Goal: Obtain resource: Obtain resource

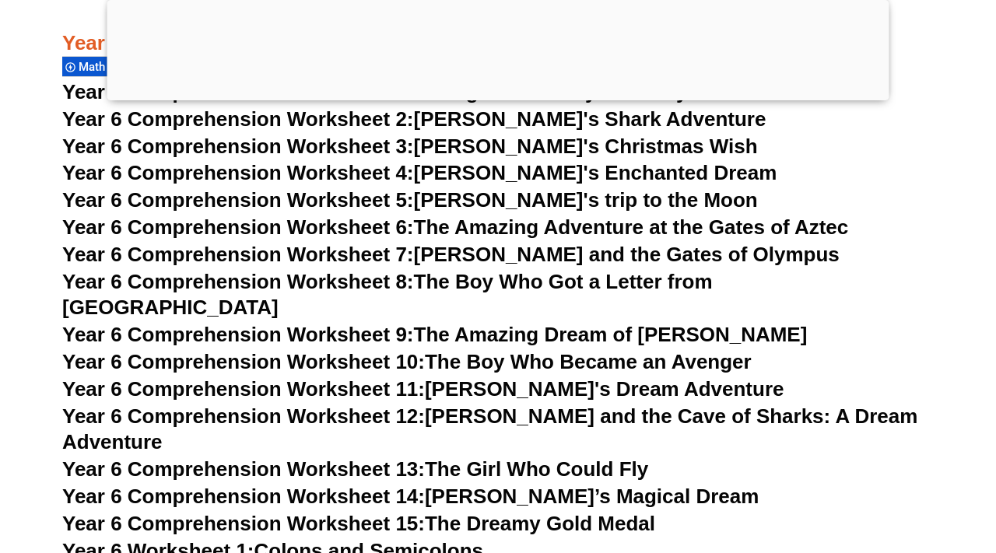
scroll to position [8738, 0]
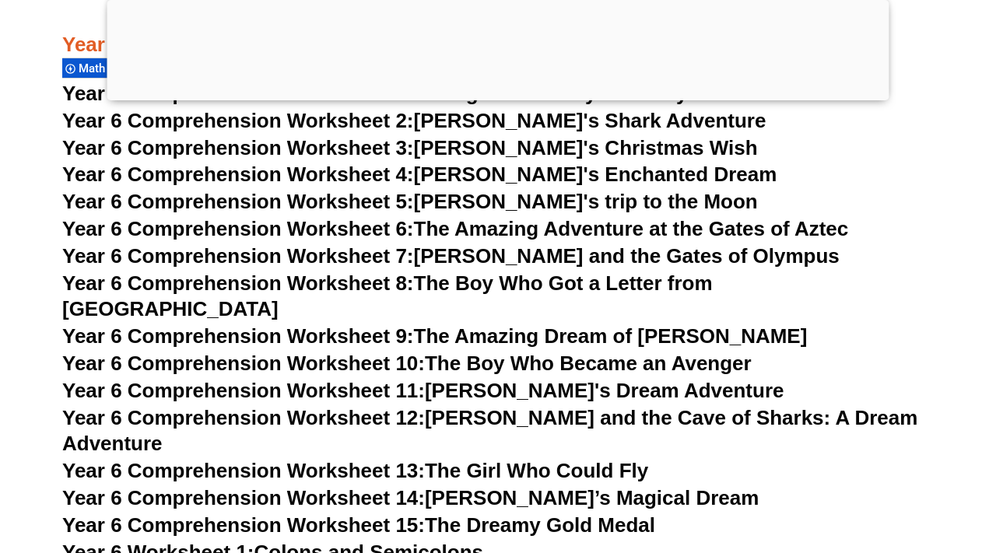
click at [362, 459] on span "Year 6 Comprehension Worksheet 13:" at bounding box center [243, 470] width 363 height 23
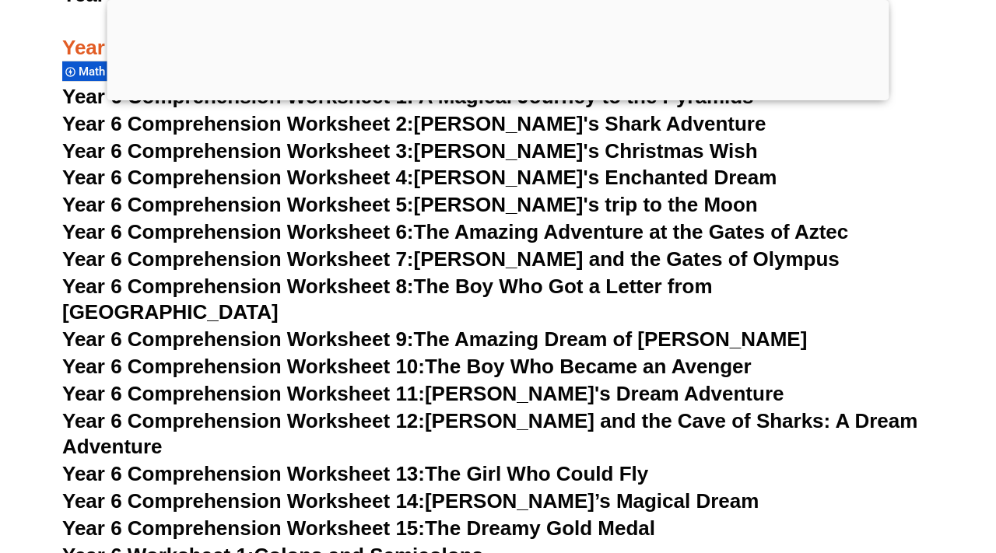
scroll to position [8740, 0]
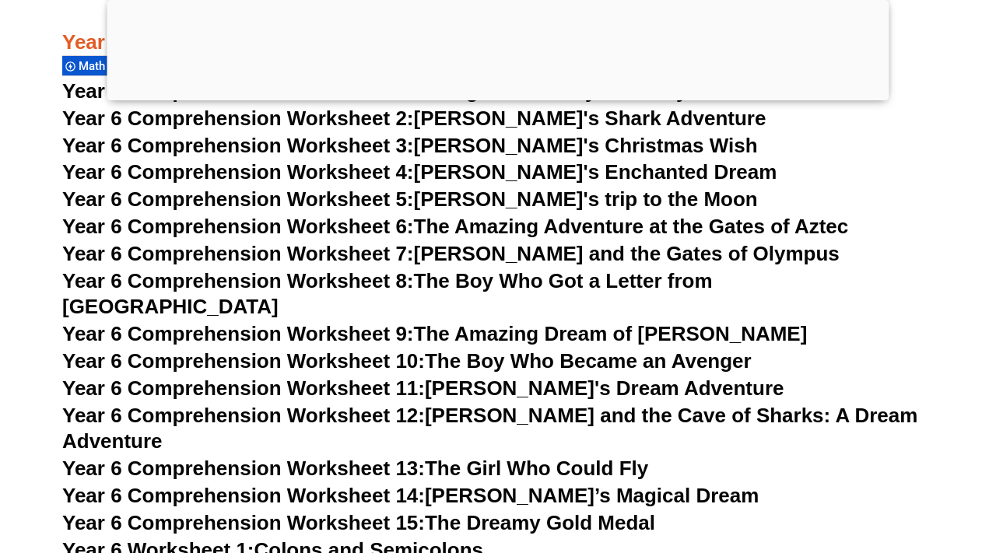
click at [343, 377] on span "Year 6 Comprehension Worksheet 11:" at bounding box center [243, 388] width 363 height 23
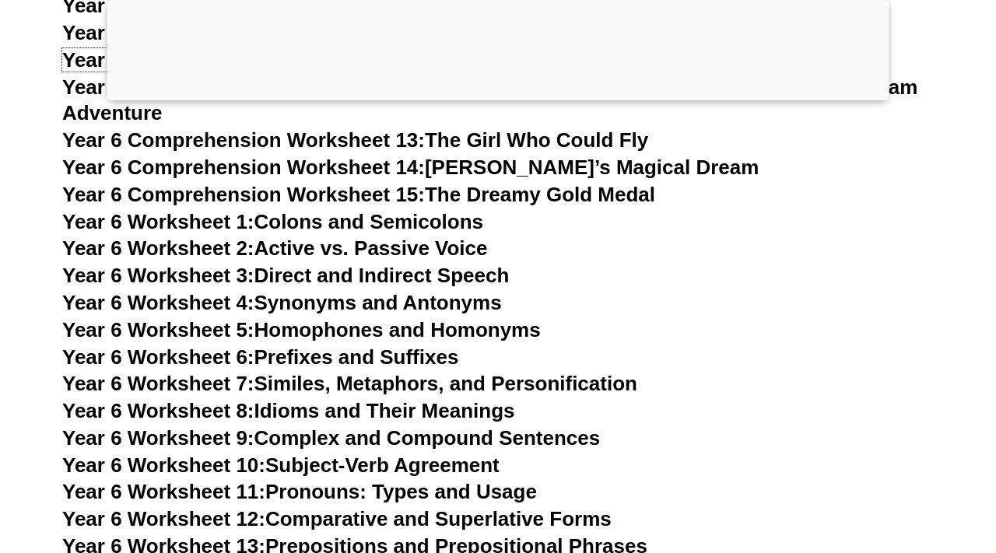
scroll to position [9070, 0]
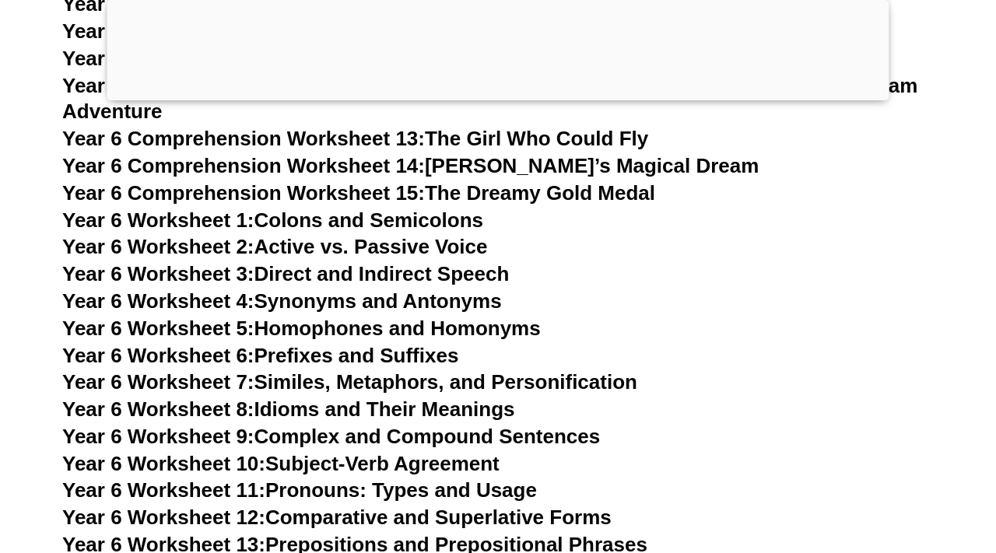
click at [409, 344] on link "Year 6 Worksheet 6: Prefixes and Suffixes" at bounding box center [260, 355] width 396 height 23
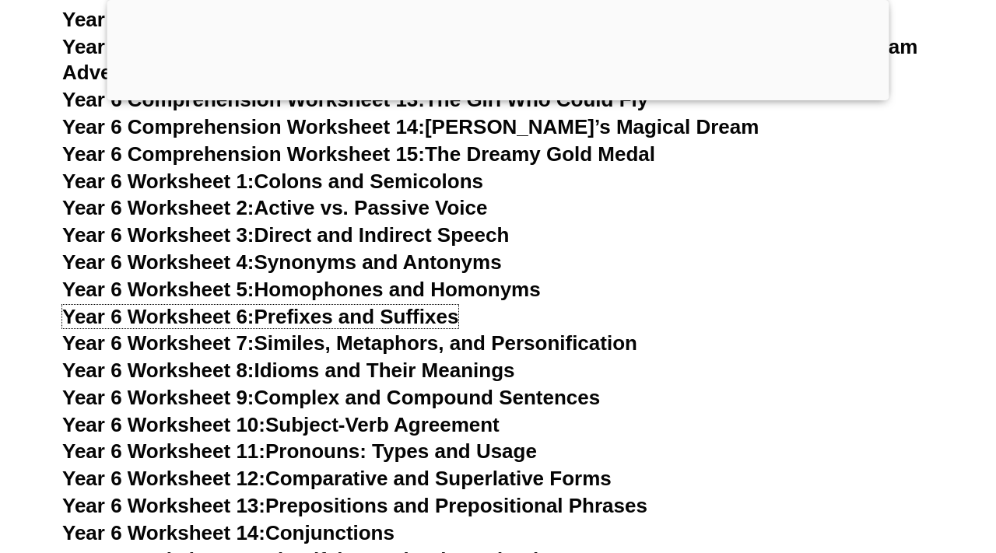
scroll to position [9111, 0]
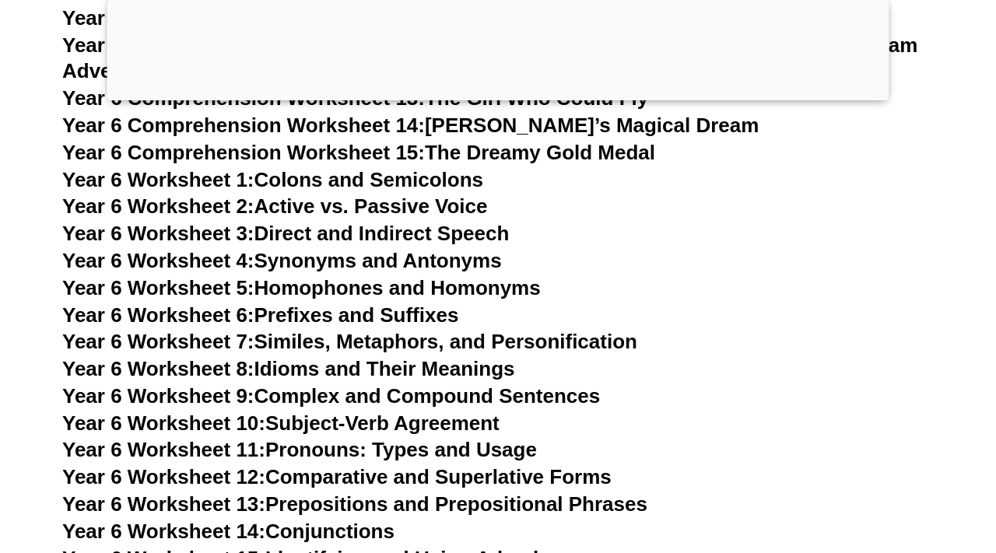
click at [522, 385] on link "Year 6 Worksheet 9: Complex and Compound Sentences" at bounding box center [331, 396] width 538 height 23
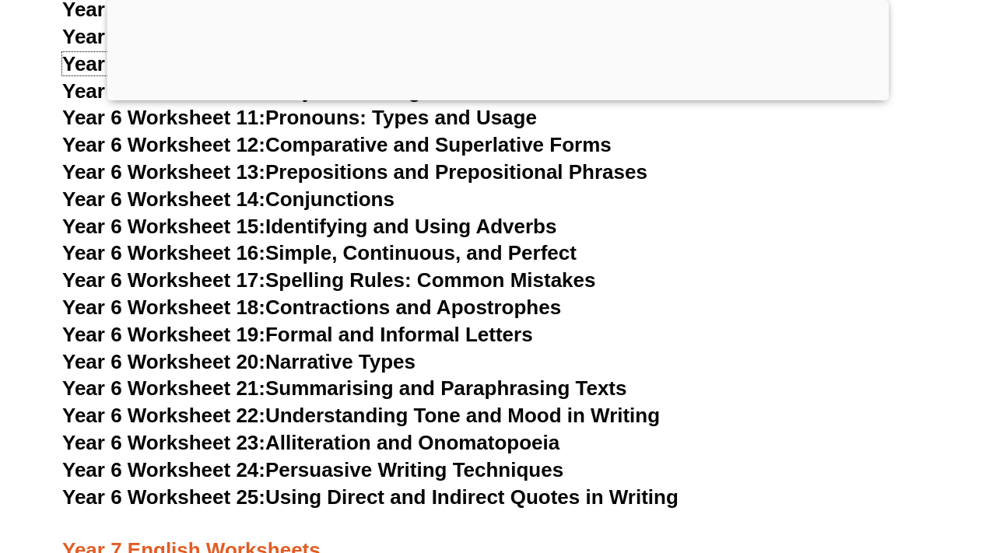
scroll to position [9447, 0]
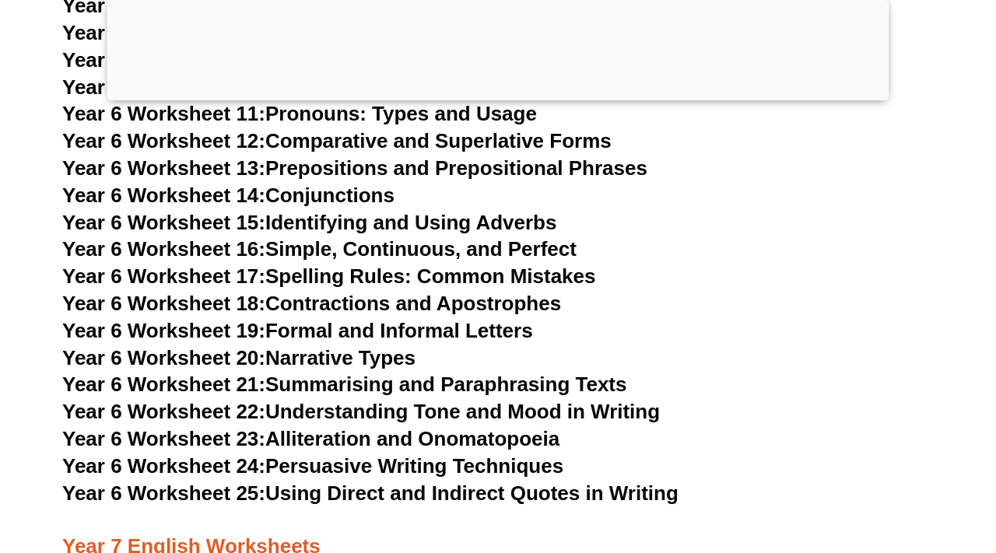
click at [420, 455] on link "Year 6 Worksheet 24: Persuasive Writing Techniques" at bounding box center [312, 466] width 501 height 23
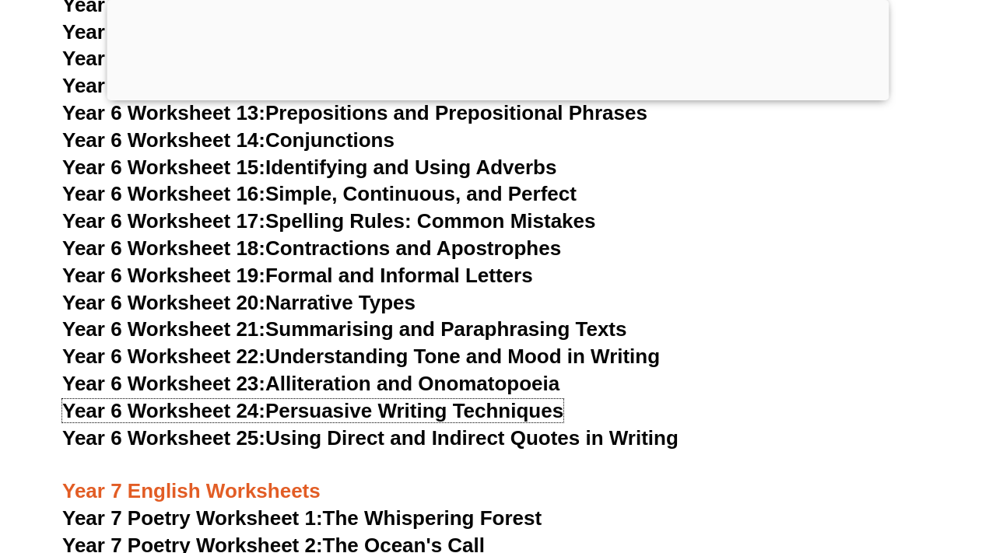
scroll to position [9512, 0]
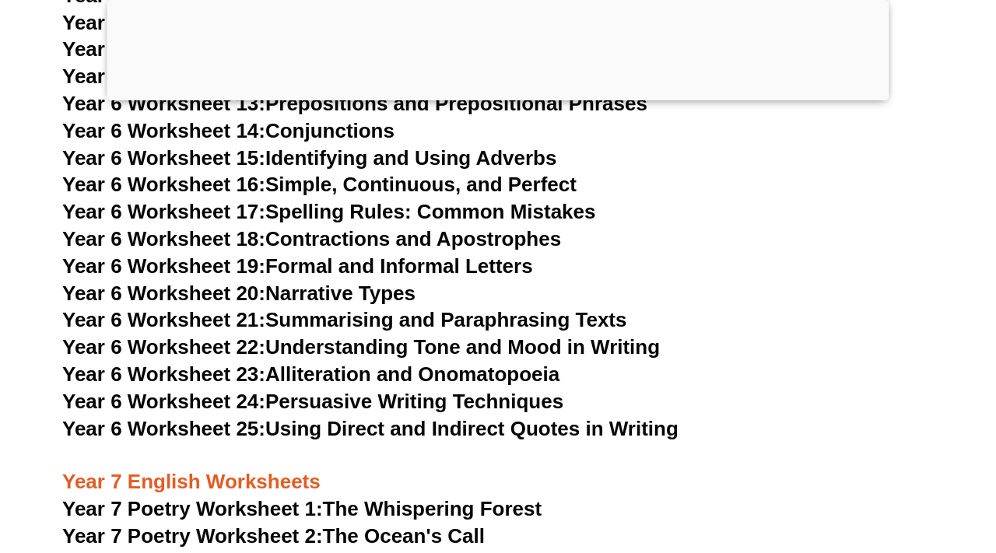
click at [485, 336] on link "Year 6 Worksheet 22: Understanding Tone and Mood in Writing" at bounding box center [361, 347] width 598 height 23
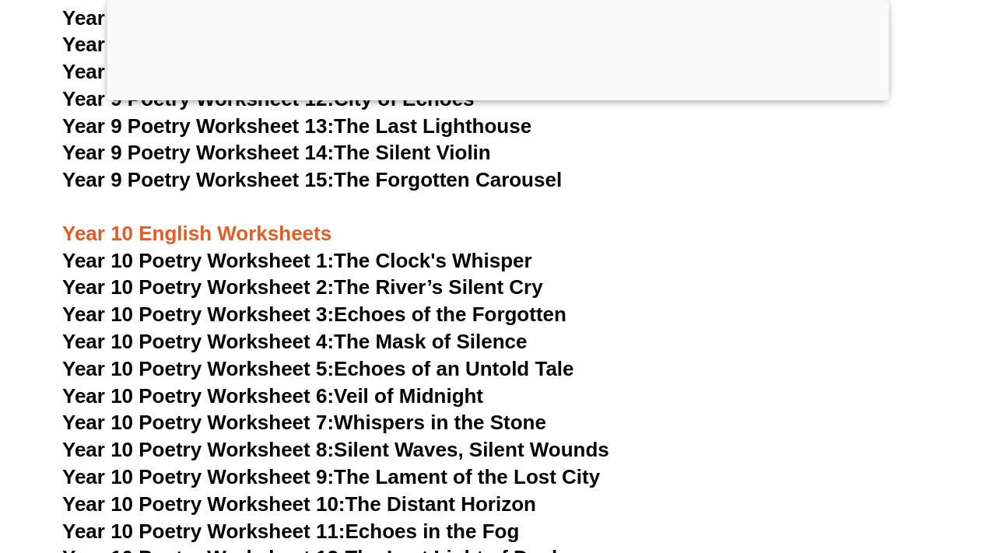
scroll to position [11137, 0]
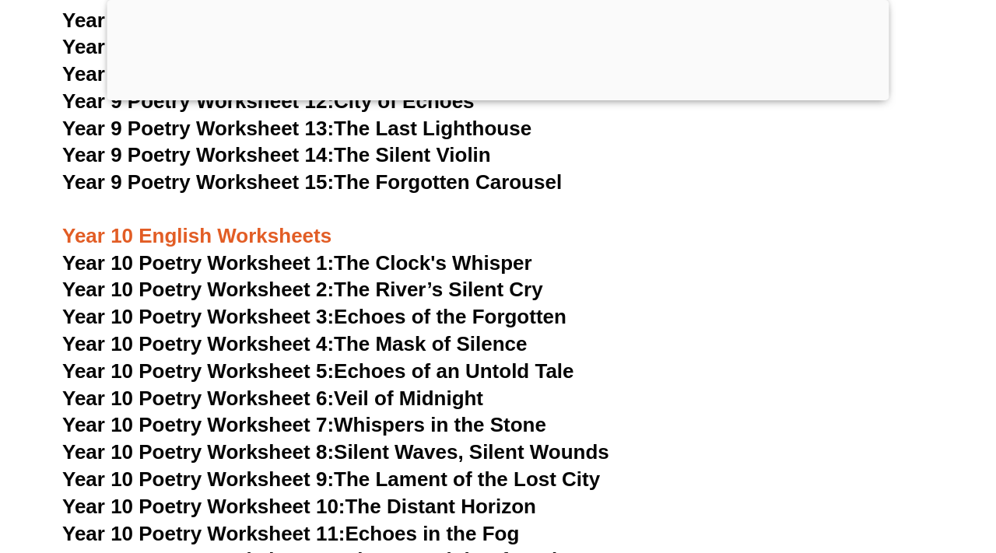
click at [432, 197] on h3 "Year 10 English Worksheets" at bounding box center [498, 223] width 872 height 53
click at [433, 251] on link "Year 10 Poetry Worksheet 1: The Clock's Whisper" at bounding box center [297, 262] width 470 height 23
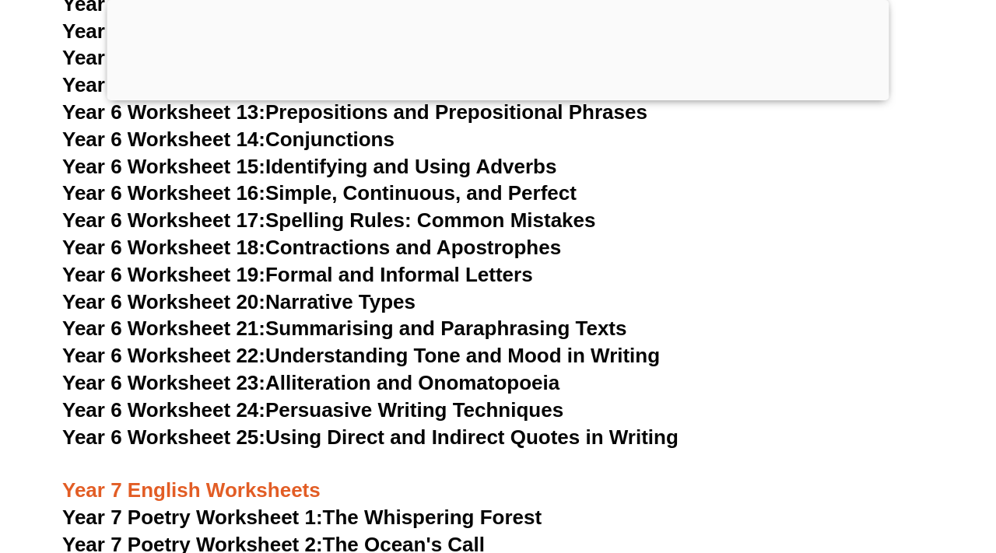
scroll to position [9505, 0]
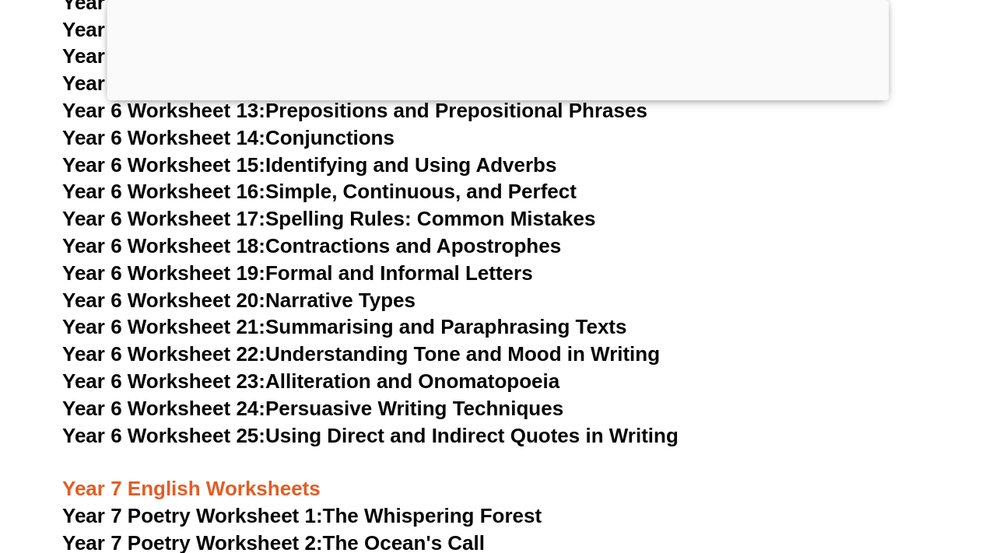
click at [428, 504] on link "Year 7 Poetry Worksheet 1: The Whispering Forest" at bounding box center [302, 515] width 480 height 23
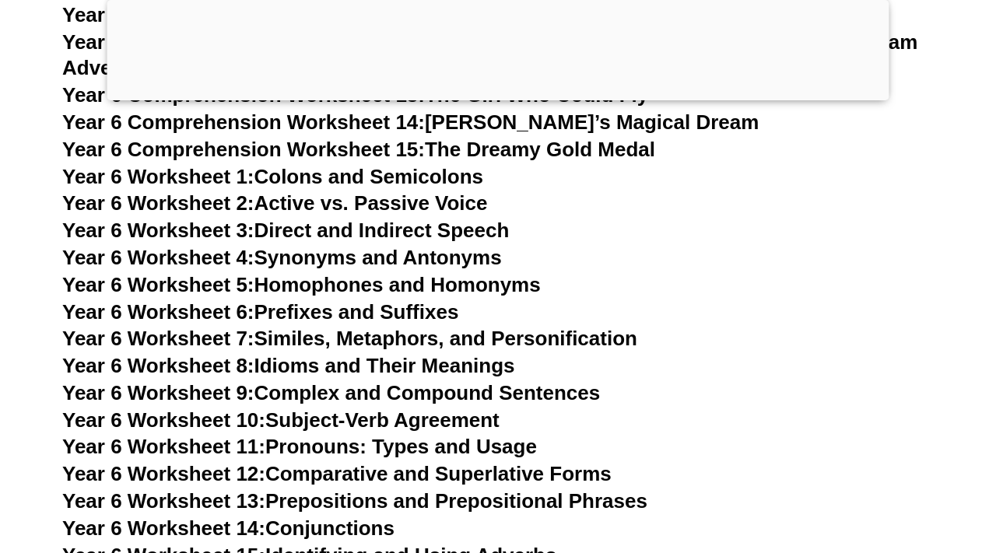
scroll to position [9109, 0]
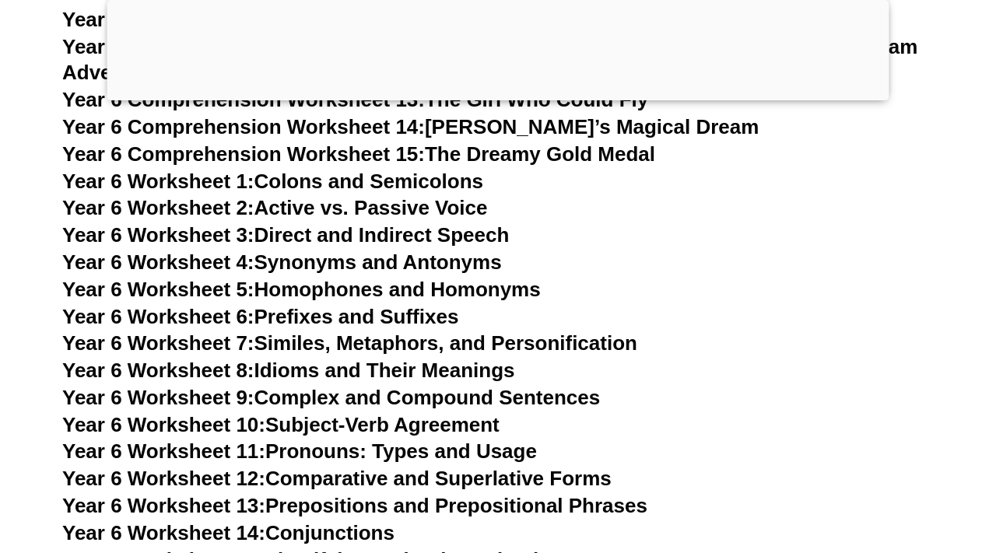
click at [418, 278] on link "Year 6 Worksheet 5: Homophones and Homonyms" at bounding box center [301, 289] width 479 height 23
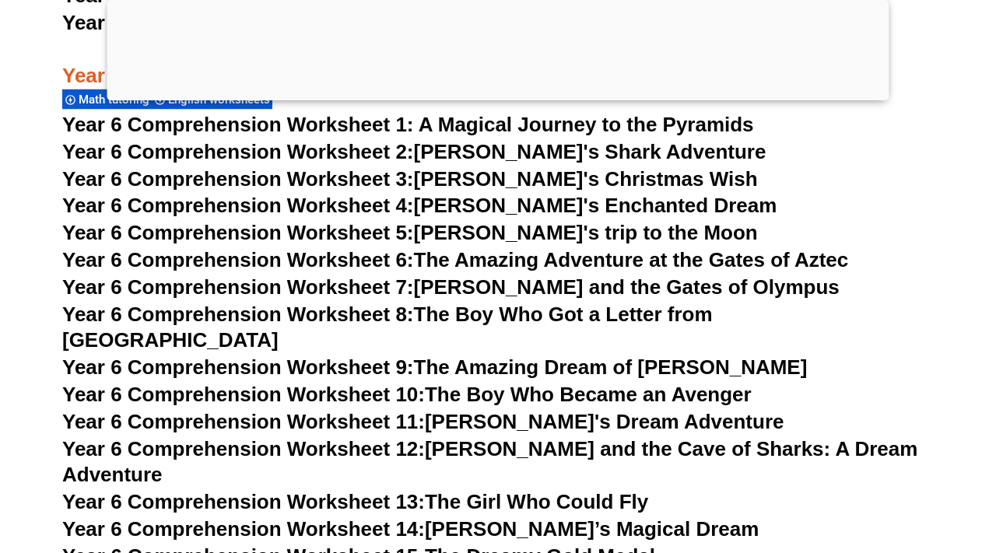
scroll to position [8708, 0]
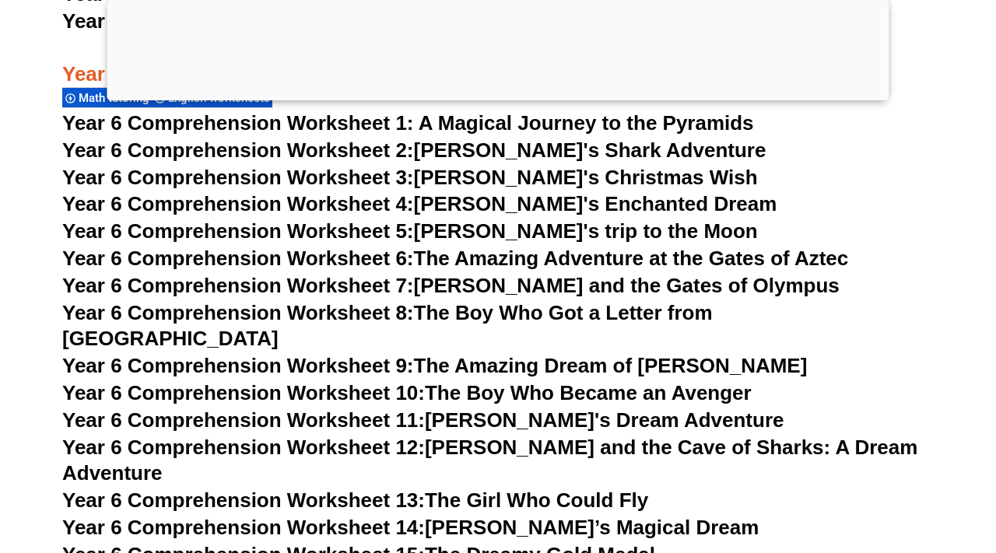
click at [346, 381] on span "Year 6 Comprehension Worksheet 10:" at bounding box center [243, 392] width 363 height 23
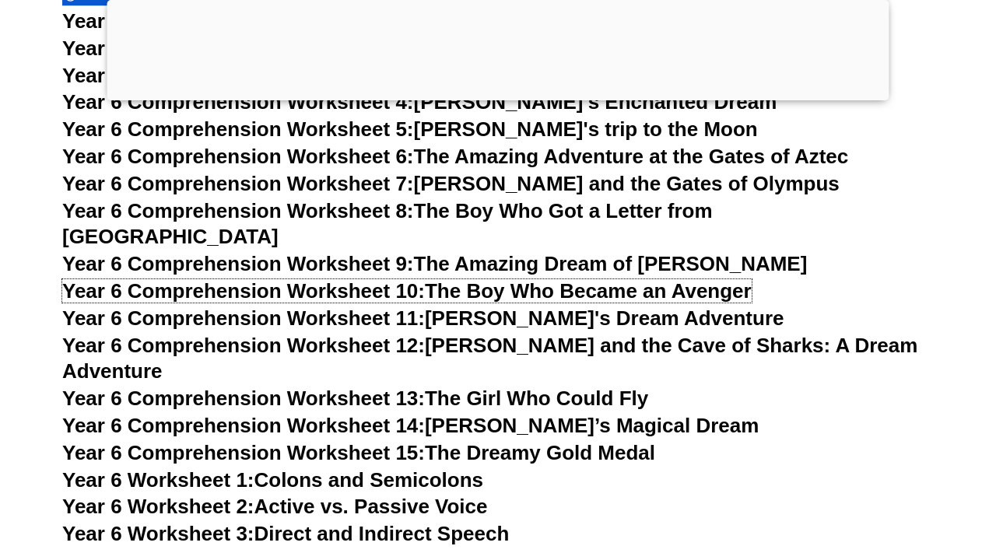
scroll to position [8811, 0]
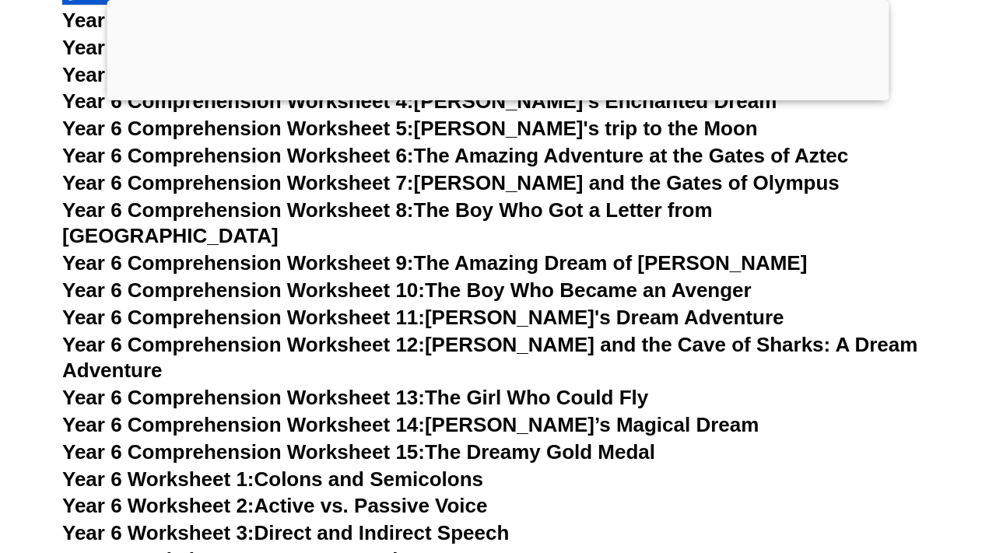
click at [377, 413] on span "Year 6 Comprehension Worksheet 14:" at bounding box center [243, 424] width 363 height 23
click at [384, 441] on span "Year 6 Comprehension Worksheet 15:" at bounding box center [243, 452] width 363 height 23
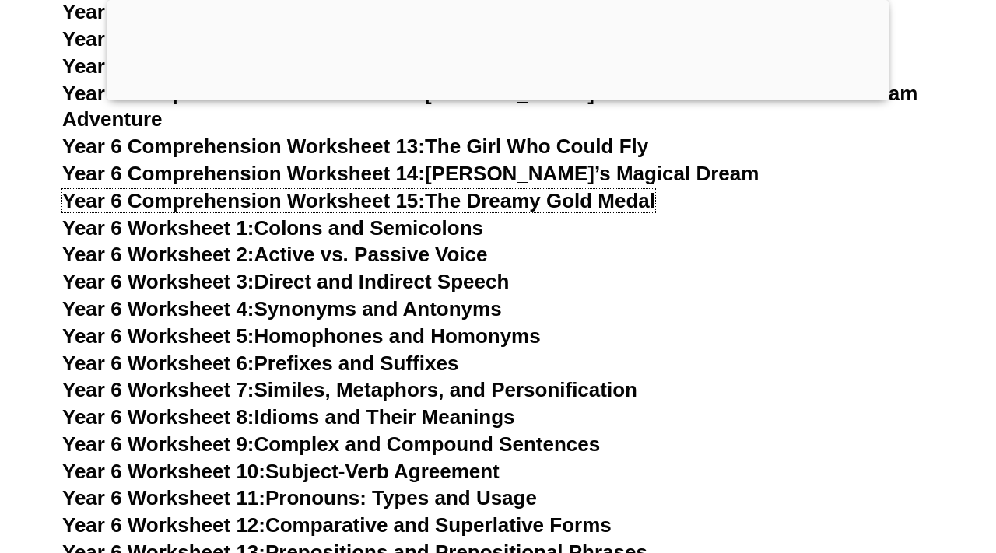
scroll to position [9063, 0]
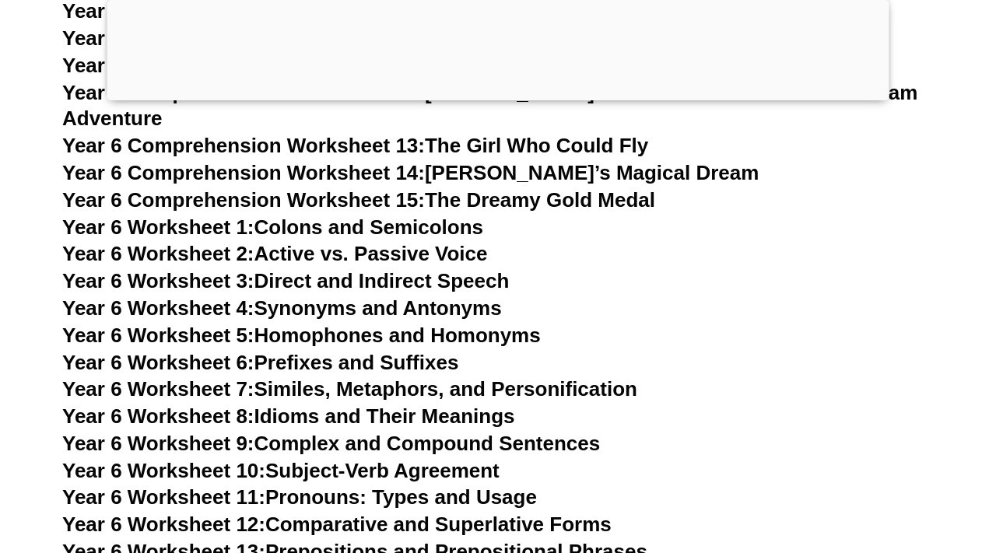
click at [476, 269] on link "Year 6 Worksheet 3: Direct and Indirect Speech" at bounding box center [285, 280] width 447 height 23
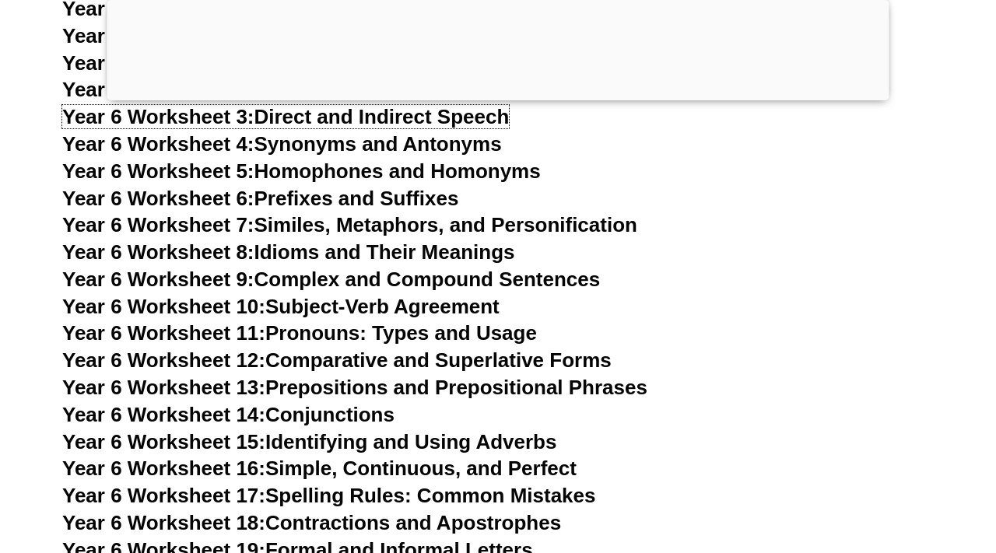
scroll to position [9234, 0]
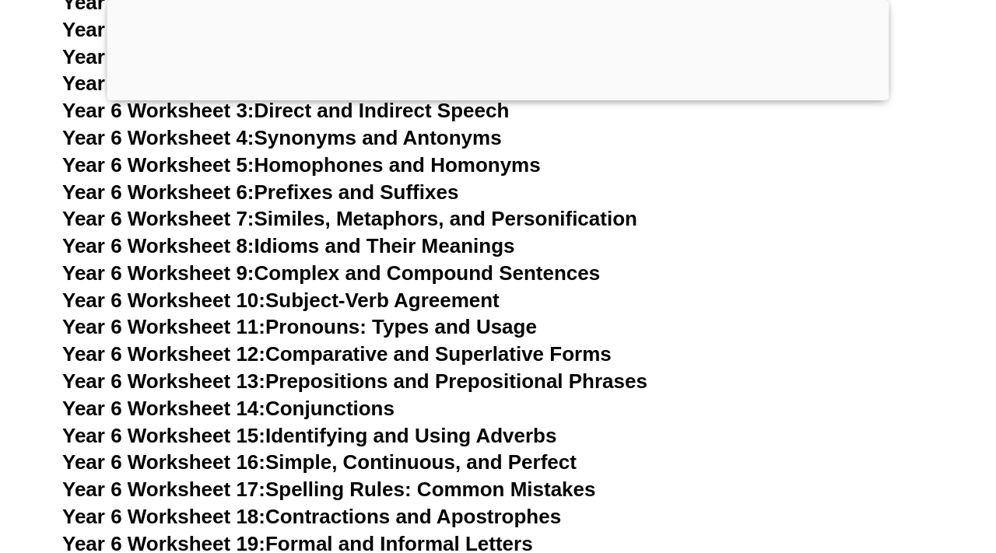
click at [365, 397] on link "Year 6 Worksheet 14: Conjunctions" at bounding box center [228, 408] width 332 height 23
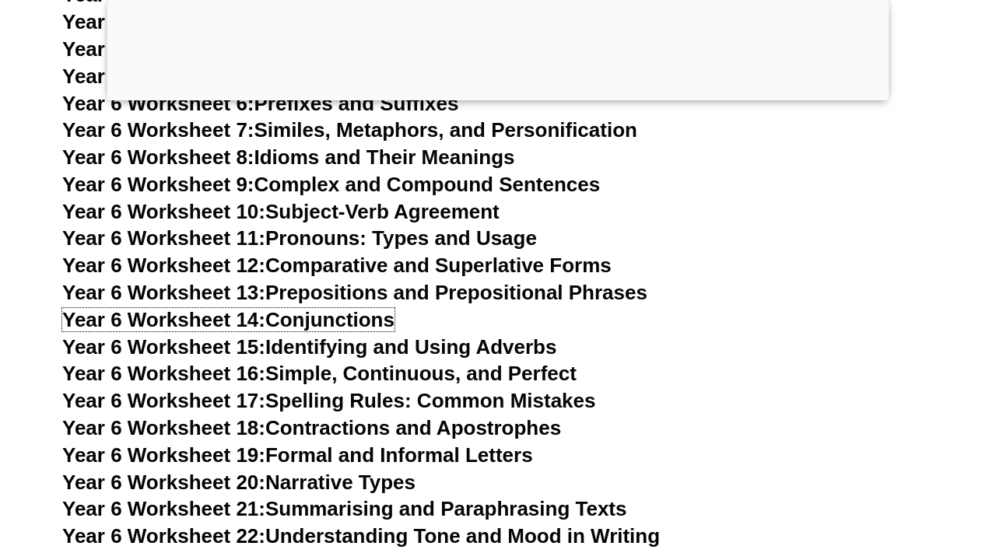
scroll to position [9330, 0]
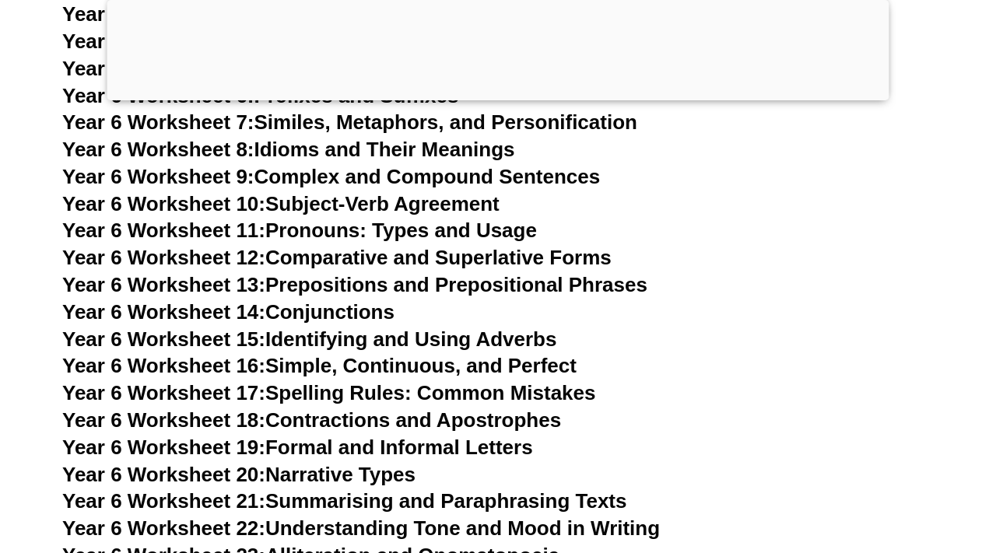
click at [422, 381] on link "Year 6 Worksheet 17: Spelling Rules: Common Mistakes" at bounding box center [328, 392] width 533 height 23
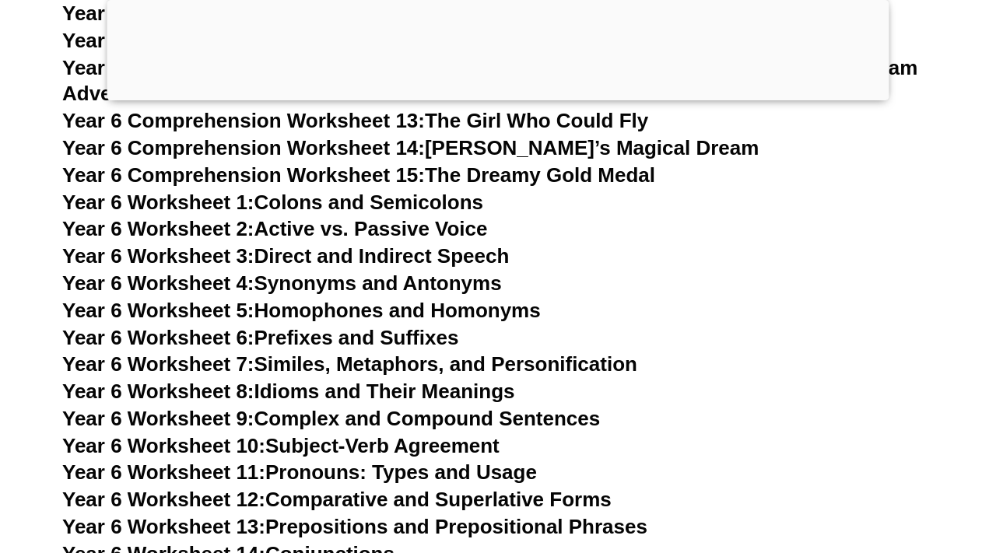
scroll to position [9086, 0]
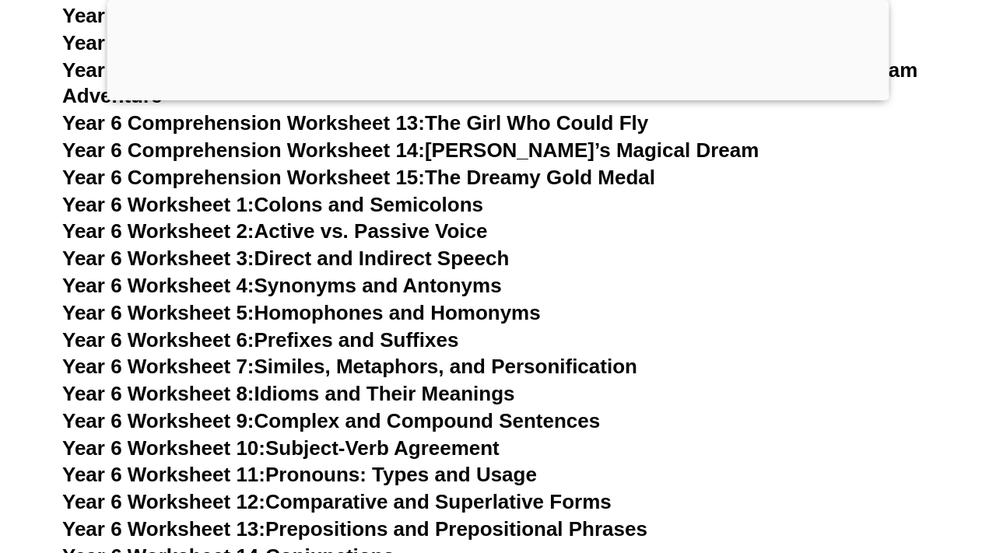
click at [460, 274] on link "Year 6 Worksheet 4: Synonyms and Antonyms" at bounding box center [282, 285] width 440 height 23
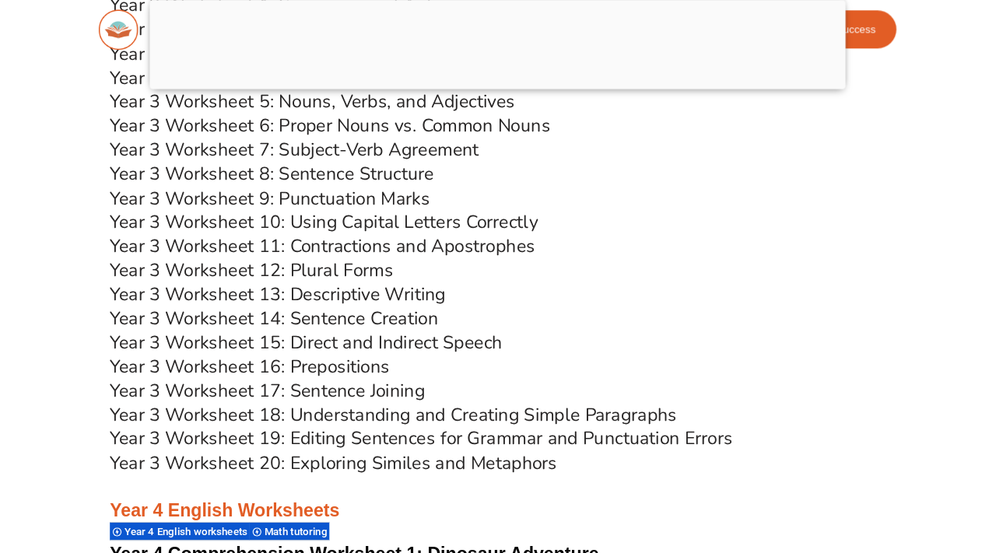
scroll to position [5752, 0]
